Goal: Information Seeking & Learning: Learn about a topic

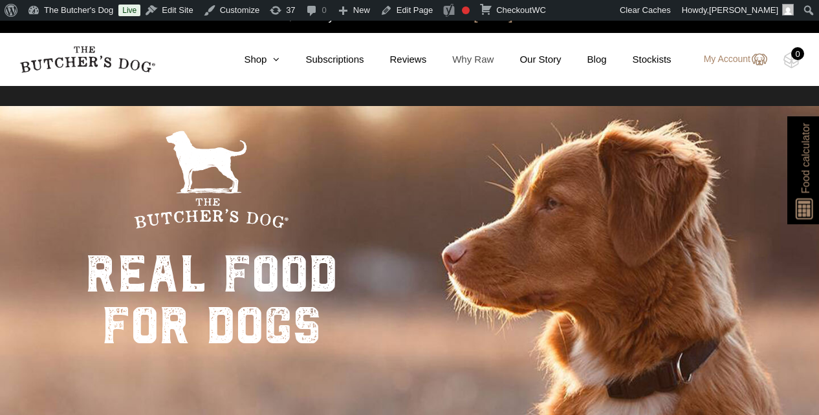
click at [459, 59] on link "Why Raw" at bounding box center [459, 59] width 67 height 15
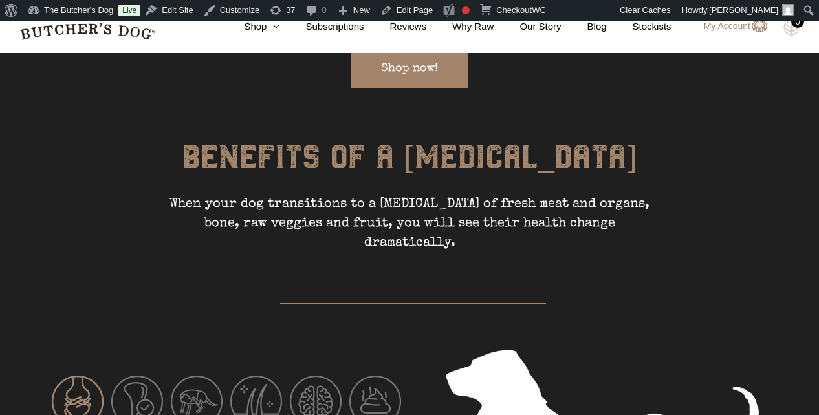
scroll to position [1674, 0]
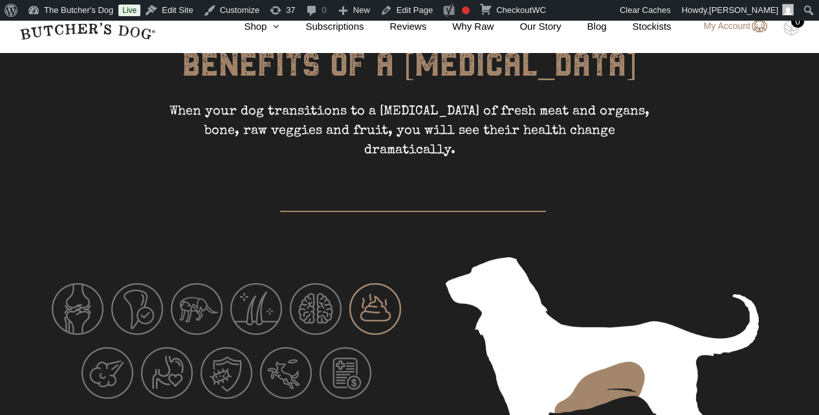
click at [369, 283] on img at bounding box center [375, 309] width 52 height 52
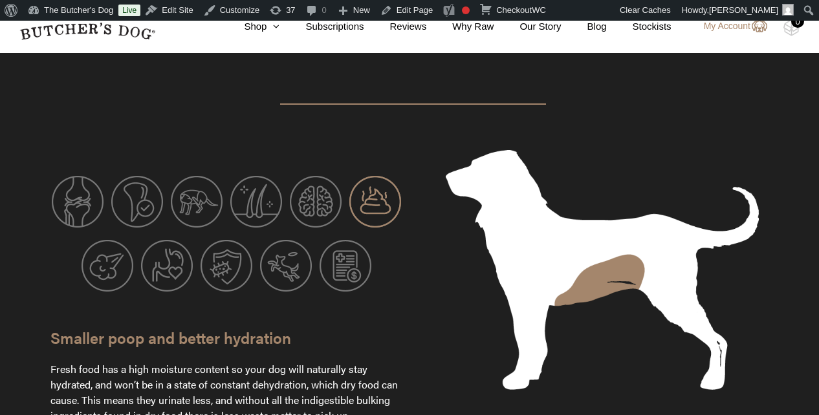
scroll to position [1787, 0]
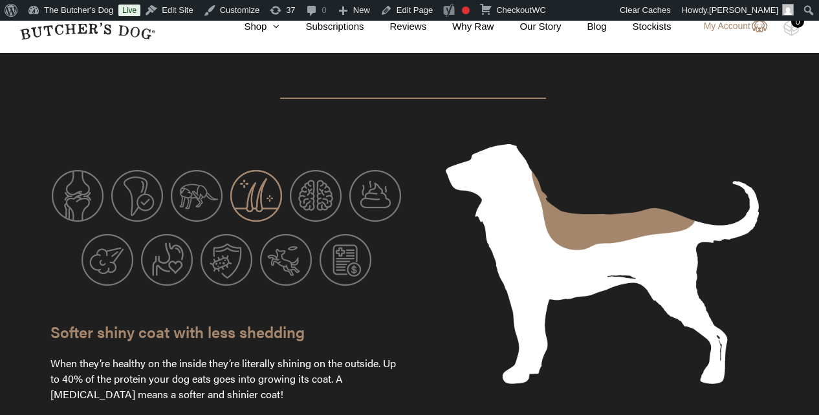
click at [267, 170] on img at bounding box center [256, 196] width 52 height 52
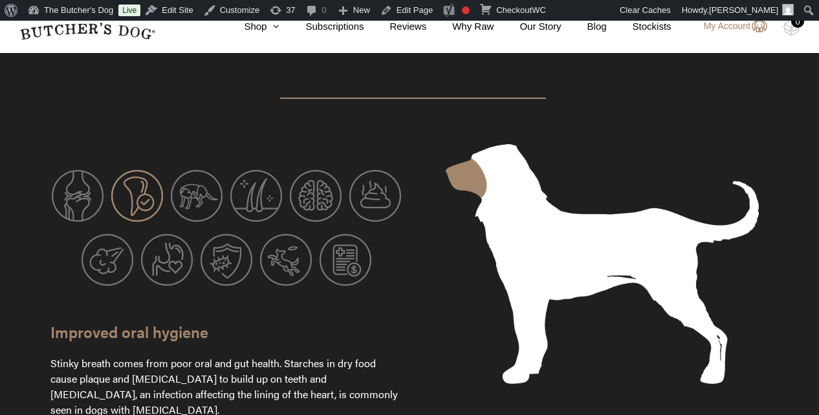
click at [139, 170] on img at bounding box center [137, 196] width 52 height 52
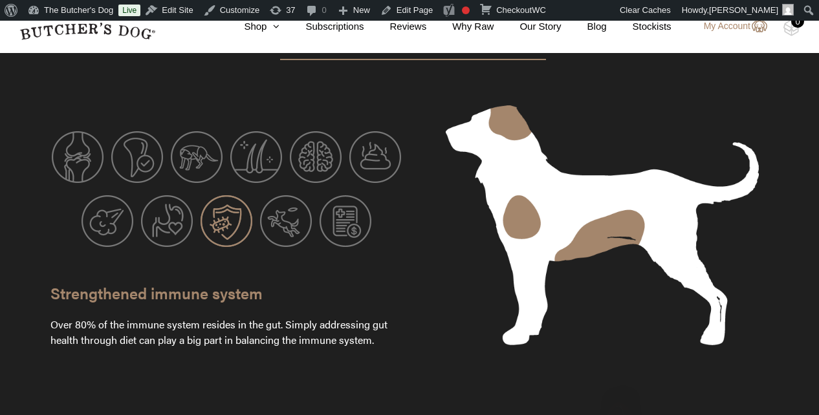
scroll to position [1840, 0]
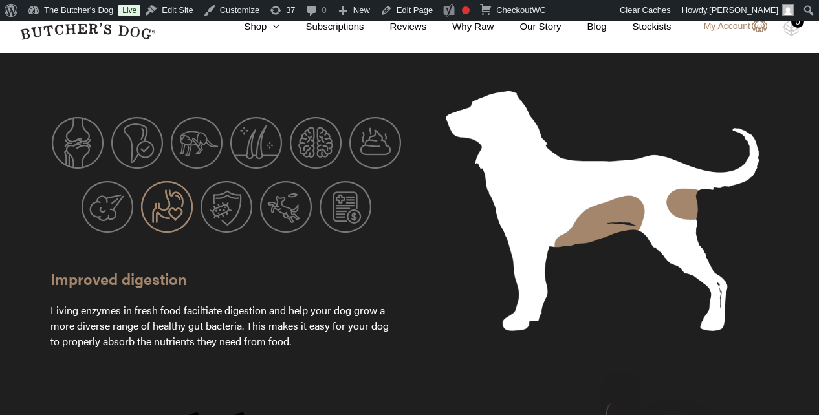
click at [166, 181] on img at bounding box center [167, 207] width 52 height 52
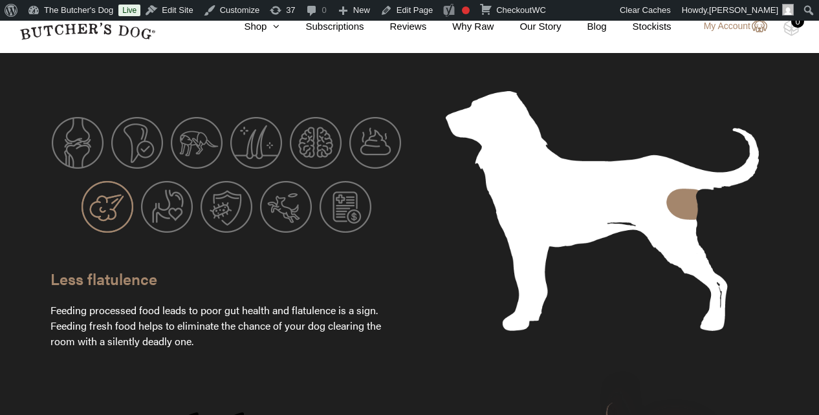
click at [102, 181] on img at bounding box center [108, 207] width 52 height 52
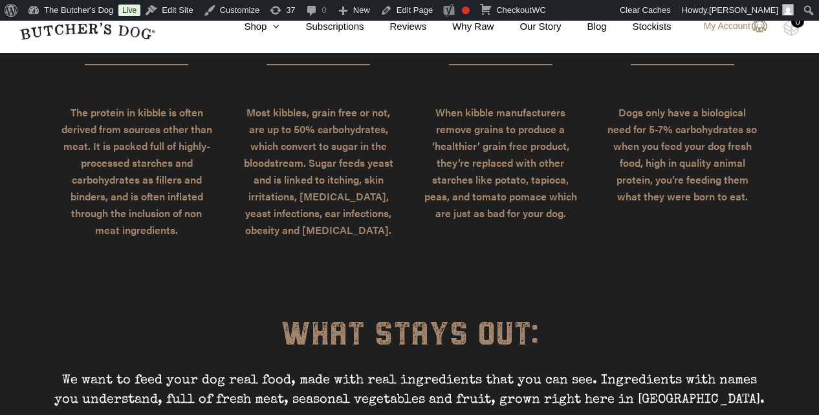
scroll to position [3028, 0]
